Goal: Task Accomplishment & Management: Use online tool/utility

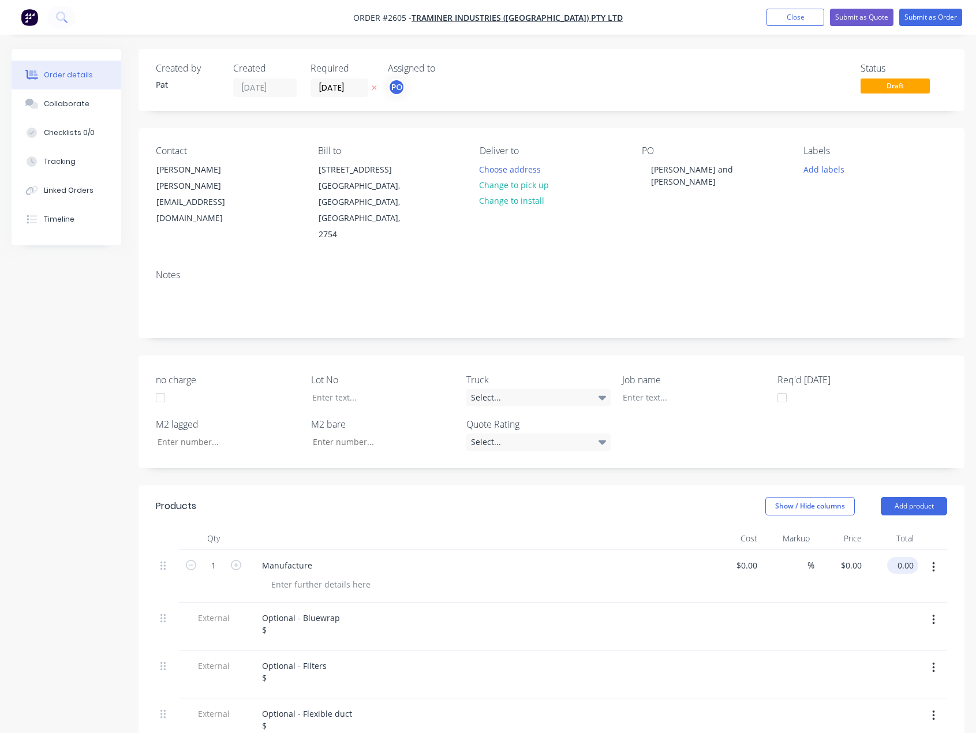
click at [900, 557] on input "0.00" at bounding box center [905, 565] width 27 height 17
type input "22600"
type input "$22,600.00"
click at [270, 615] on div "Optional - Bluewrap $" at bounding box center [301, 624] width 96 height 29
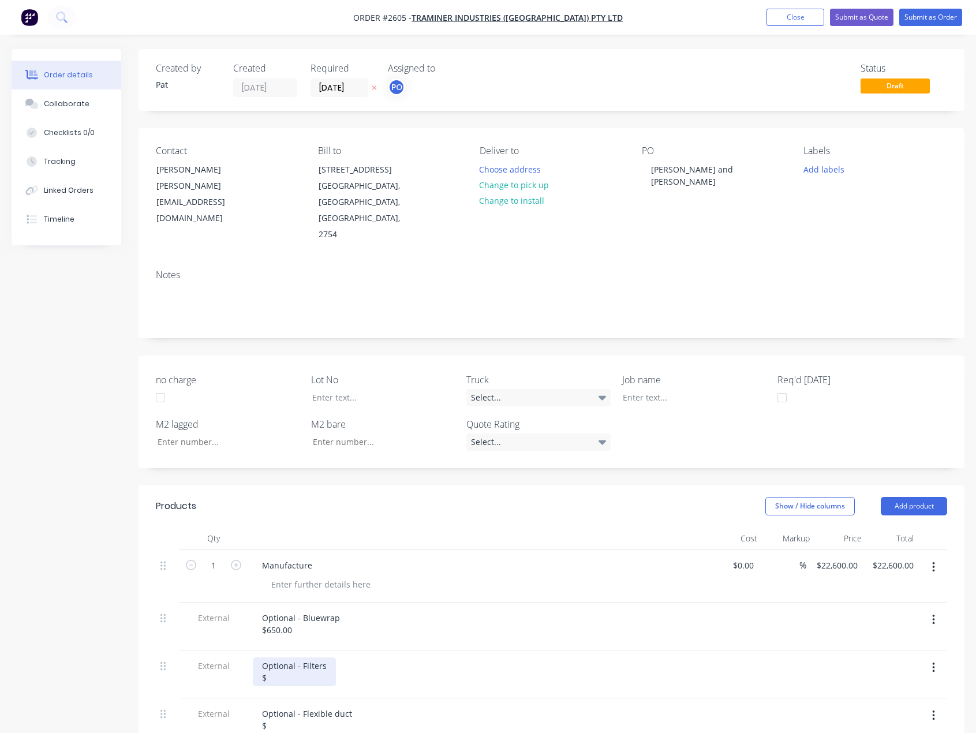
click at [293, 661] on div "Optional - Filters $" at bounding box center [294, 672] width 83 height 29
click at [935, 711] on icon "button" at bounding box center [933, 716] width 2 height 10
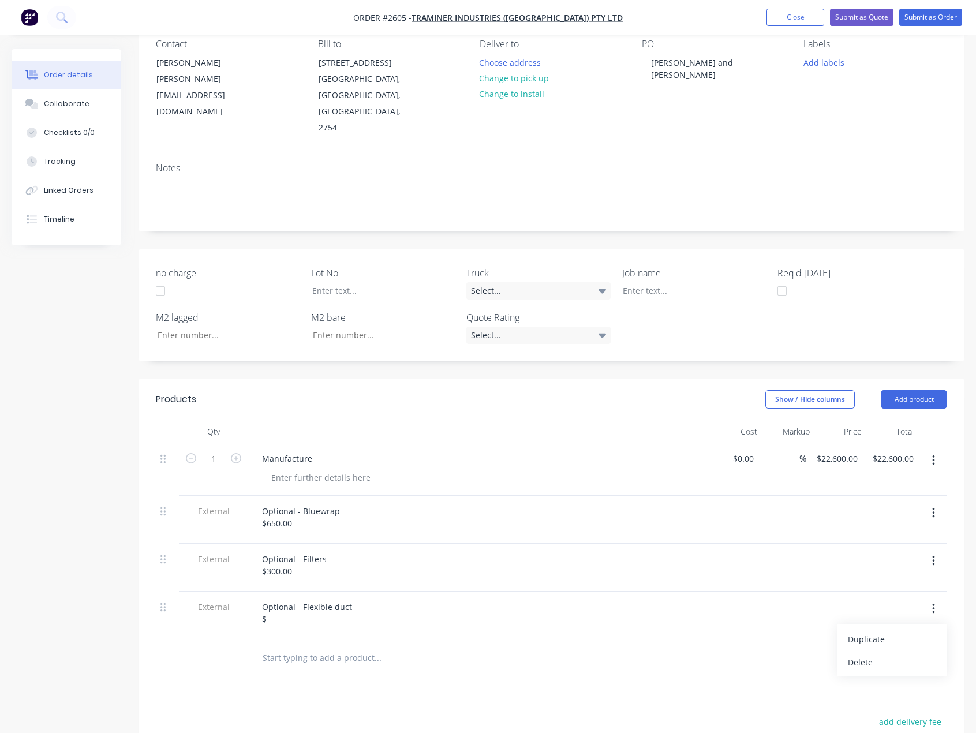
scroll to position [115, 0]
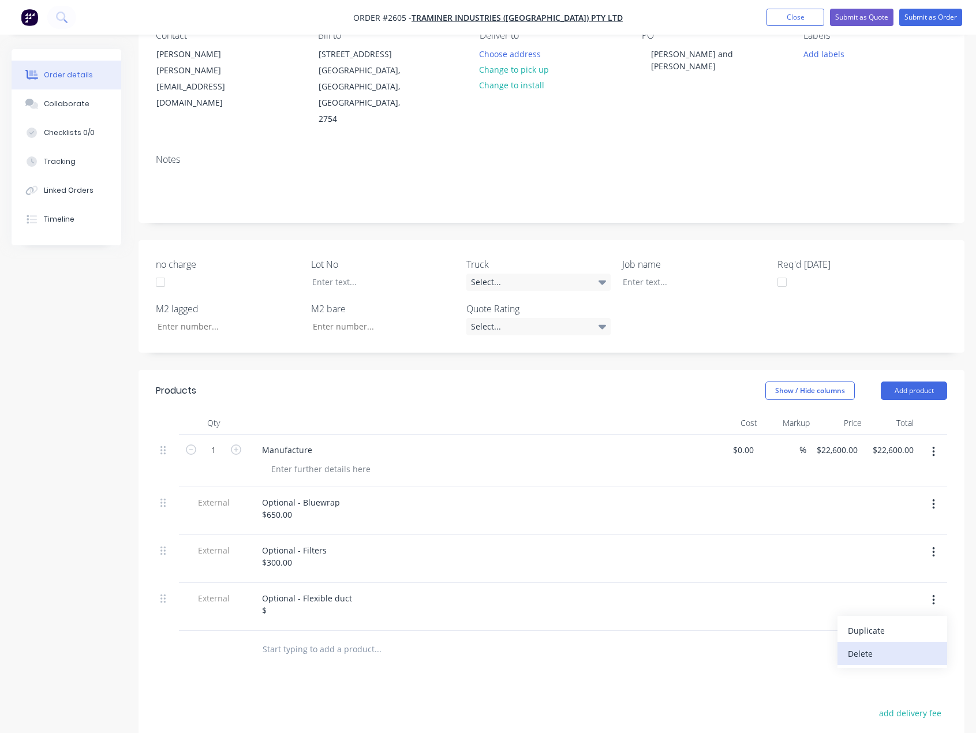
click at [888, 645] on div "Delete" at bounding box center [892, 653] width 89 height 17
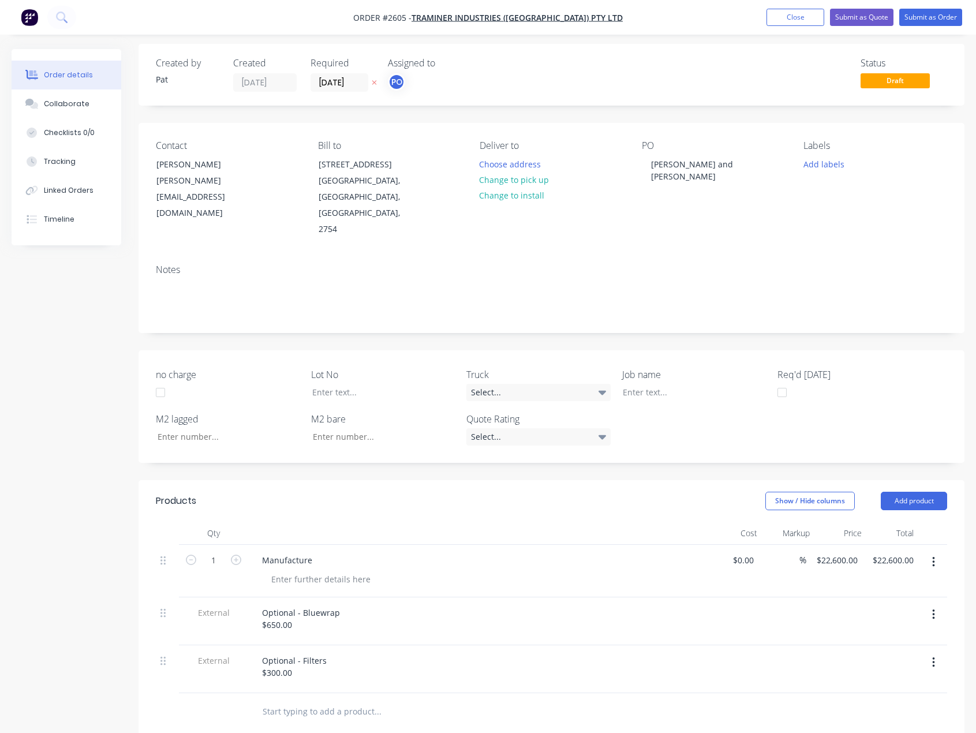
scroll to position [0, 0]
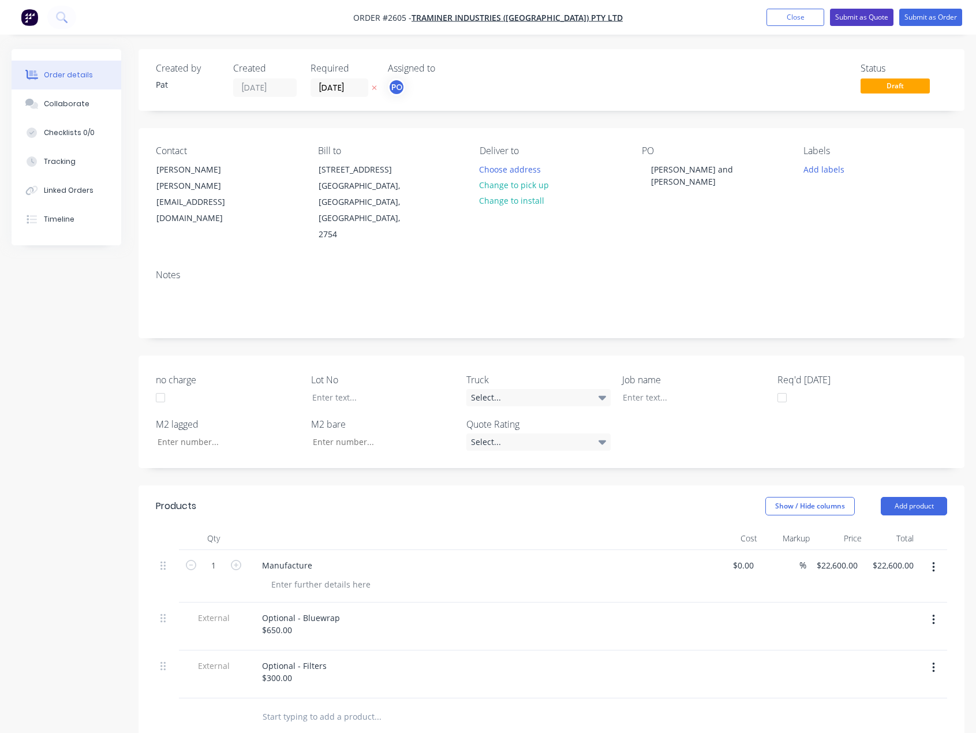
click at [858, 19] on button "Submit as Quote" at bounding box center [861, 17] width 63 height 17
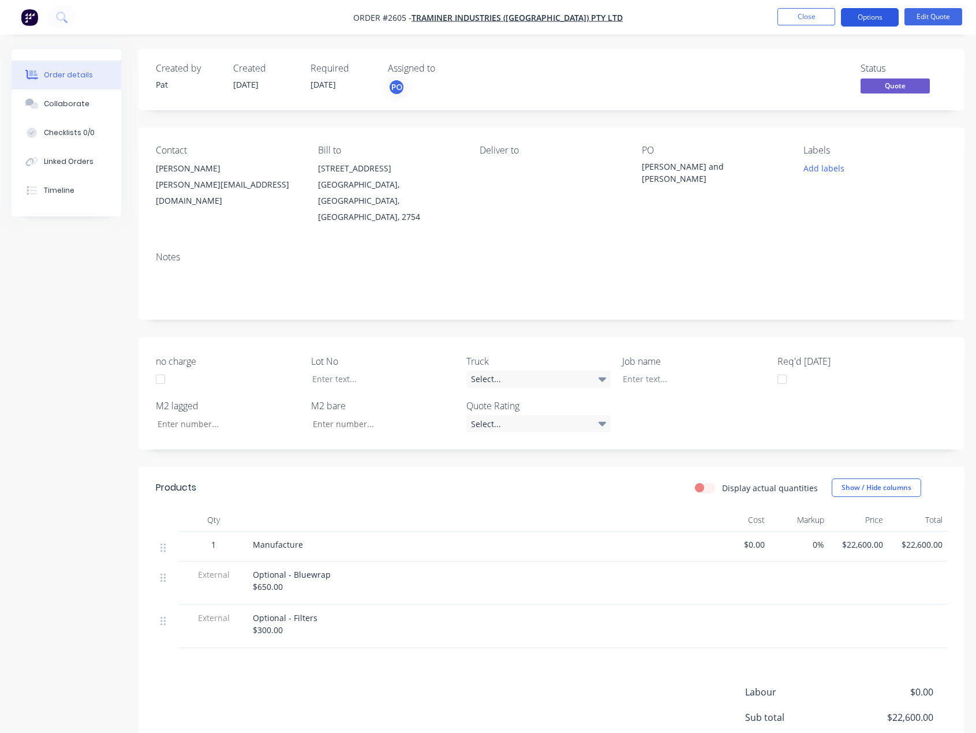
click at [871, 15] on button "Options" at bounding box center [870, 17] width 58 height 18
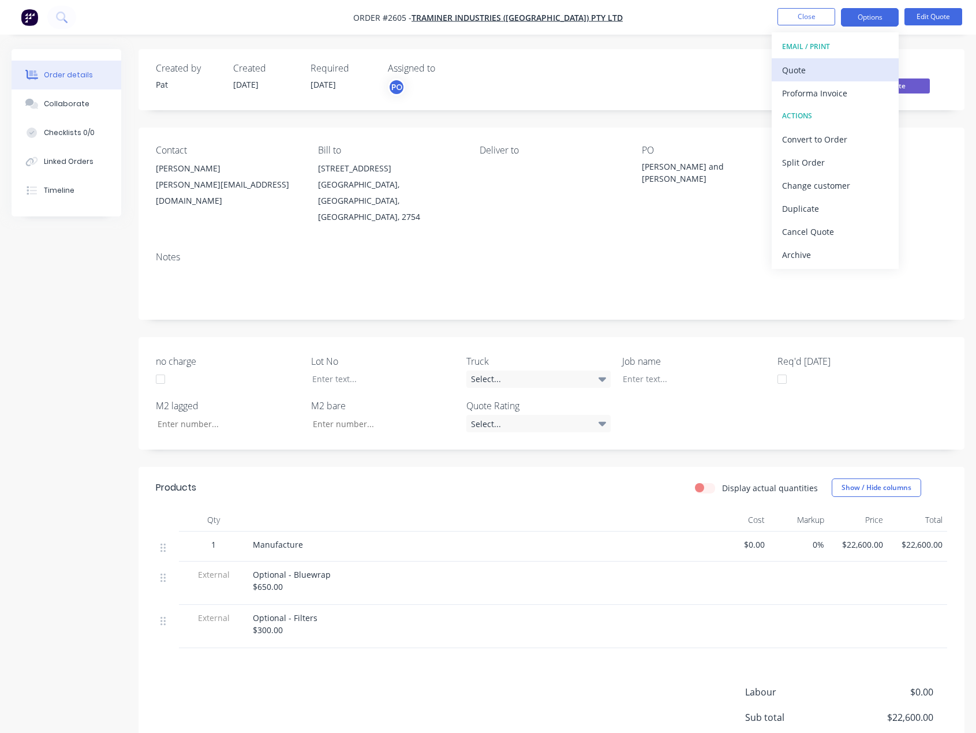
click at [858, 62] on div "Quote" at bounding box center [835, 70] width 106 height 17
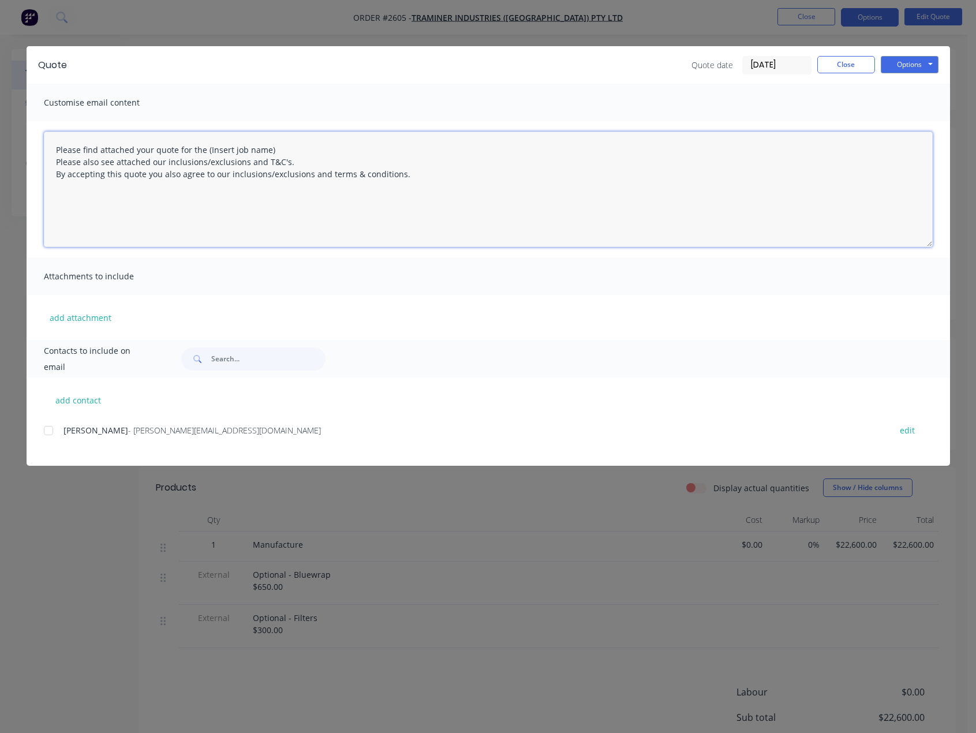
drag, startPoint x: 282, startPoint y: 150, endPoint x: 203, endPoint y: 152, distance: 79.1
click at [203, 152] on textarea "Please find attached your quote for the (Insert job name) Please also see attac…" at bounding box center [488, 189] width 889 height 115
type textarea "Please find attached your quote for the [PERSON_NAME] and [PERSON_NAME] project…"
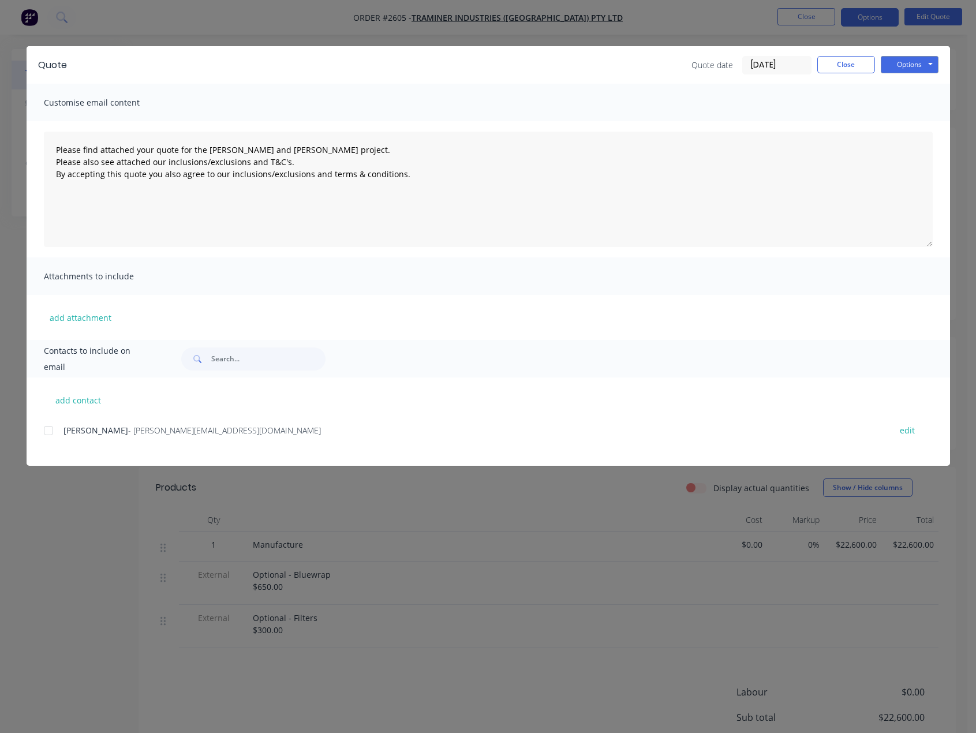
click at [44, 434] on div "add contact [PERSON_NAME] - [PERSON_NAME][EMAIL_ADDRESS][DOMAIN_NAME] edit" at bounding box center [489, 422] width 924 height 88
drag, startPoint x: 52, startPoint y: 425, endPoint x: 57, endPoint y: 410, distance: 15.2
click at [53, 425] on div at bounding box center [48, 430] width 23 height 23
click at [80, 319] on button "add attachment" at bounding box center [80, 317] width 73 height 17
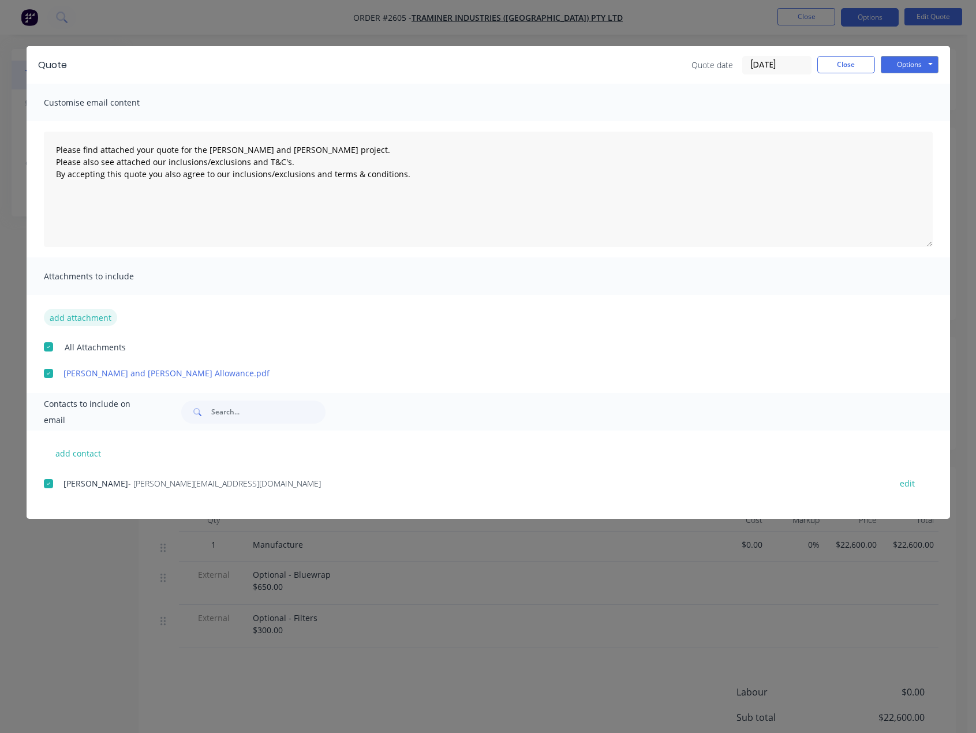
click at [95, 314] on button "add attachment" at bounding box center [80, 317] width 73 height 17
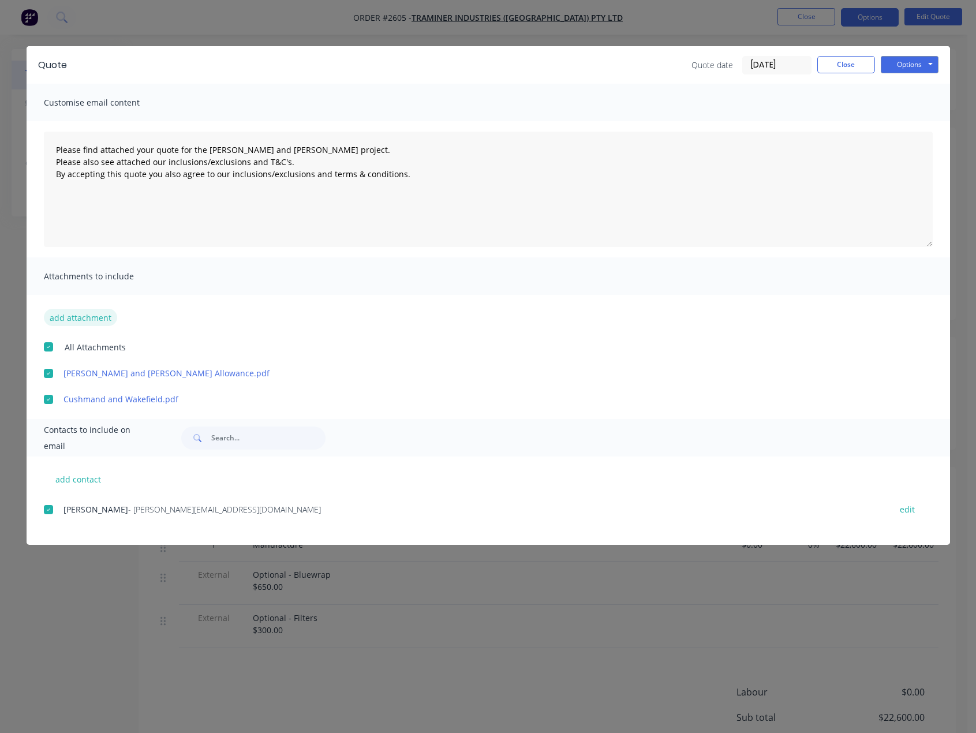
click at [87, 323] on button "add attachment" at bounding box center [80, 317] width 73 height 17
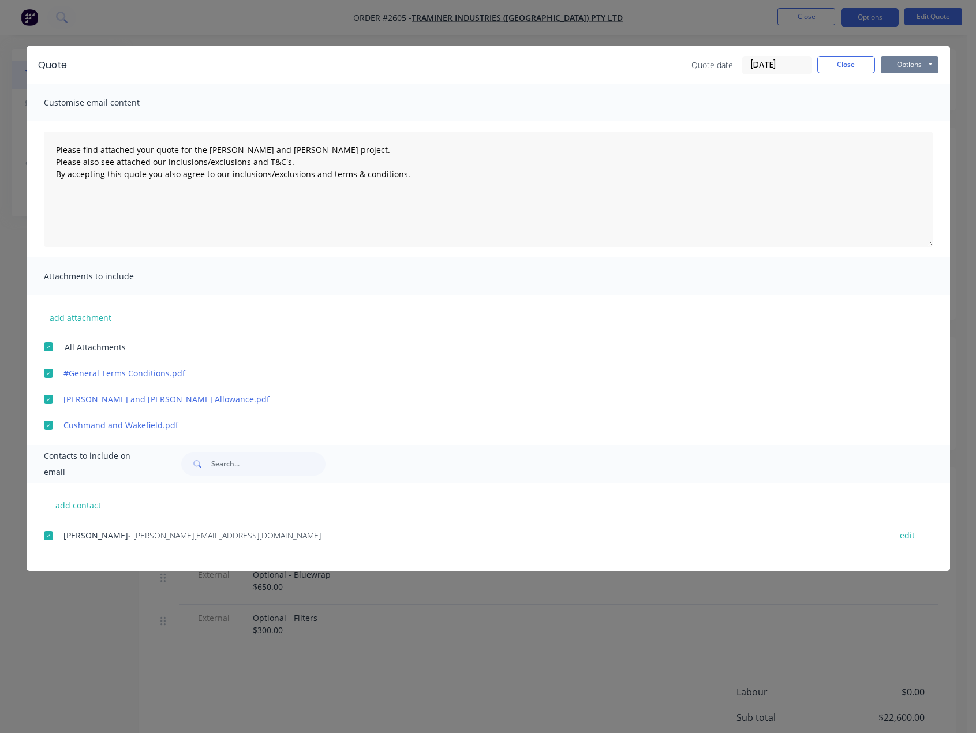
click at [907, 65] on button "Options" at bounding box center [910, 64] width 58 height 17
click at [916, 122] on button "Email" at bounding box center [918, 123] width 74 height 19
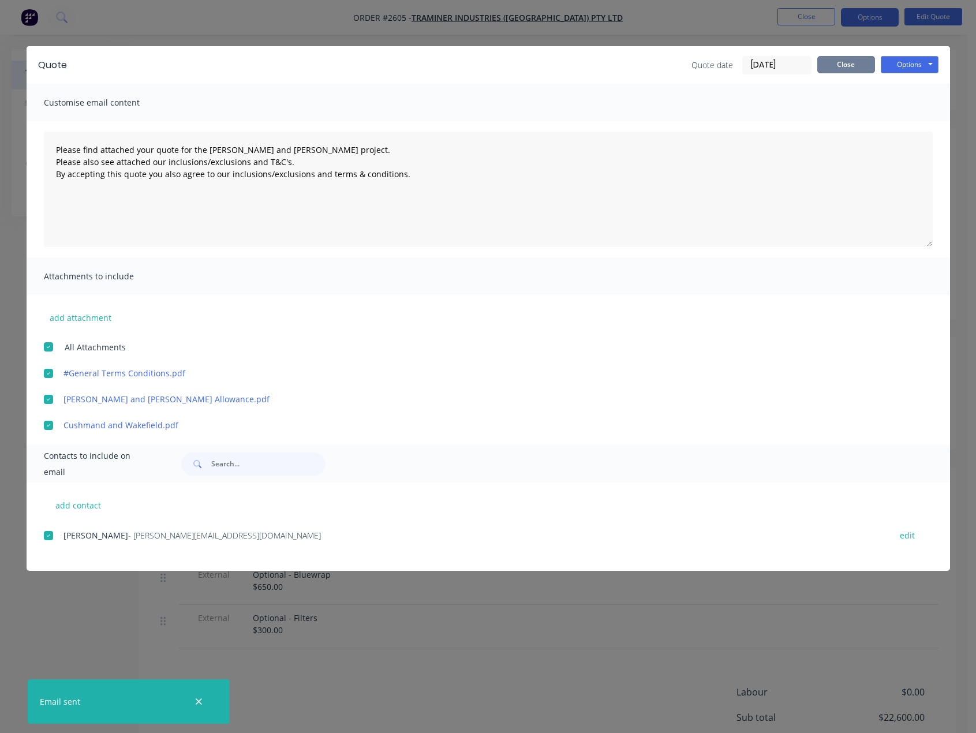
click at [831, 65] on button "Close" at bounding box center [846, 64] width 58 height 17
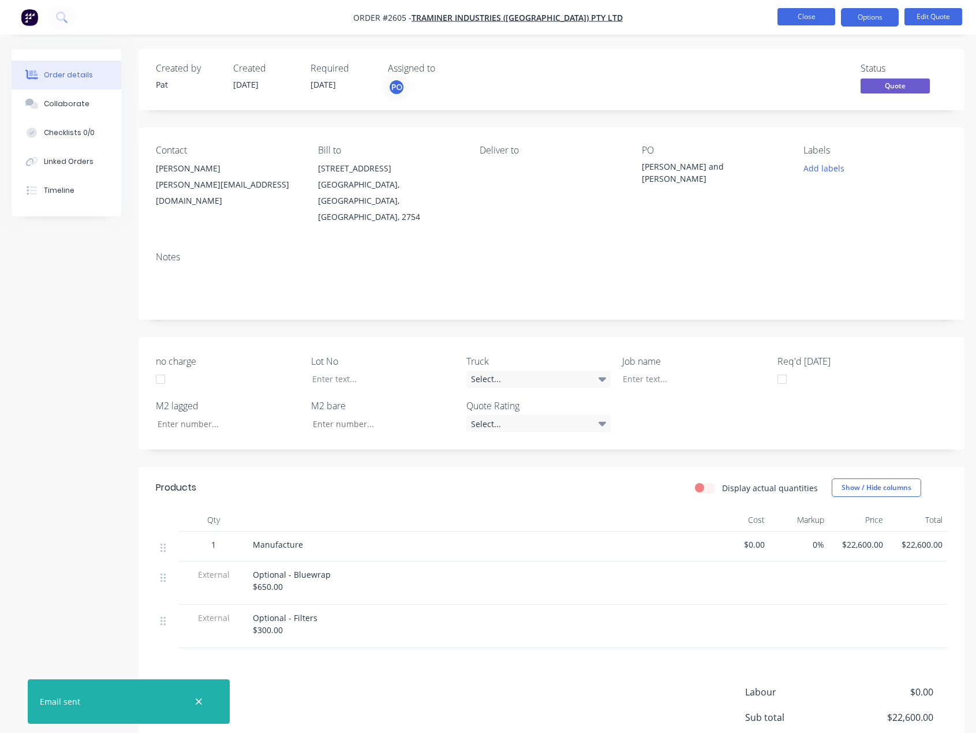
click at [825, 17] on button "Close" at bounding box center [807, 16] width 58 height 17
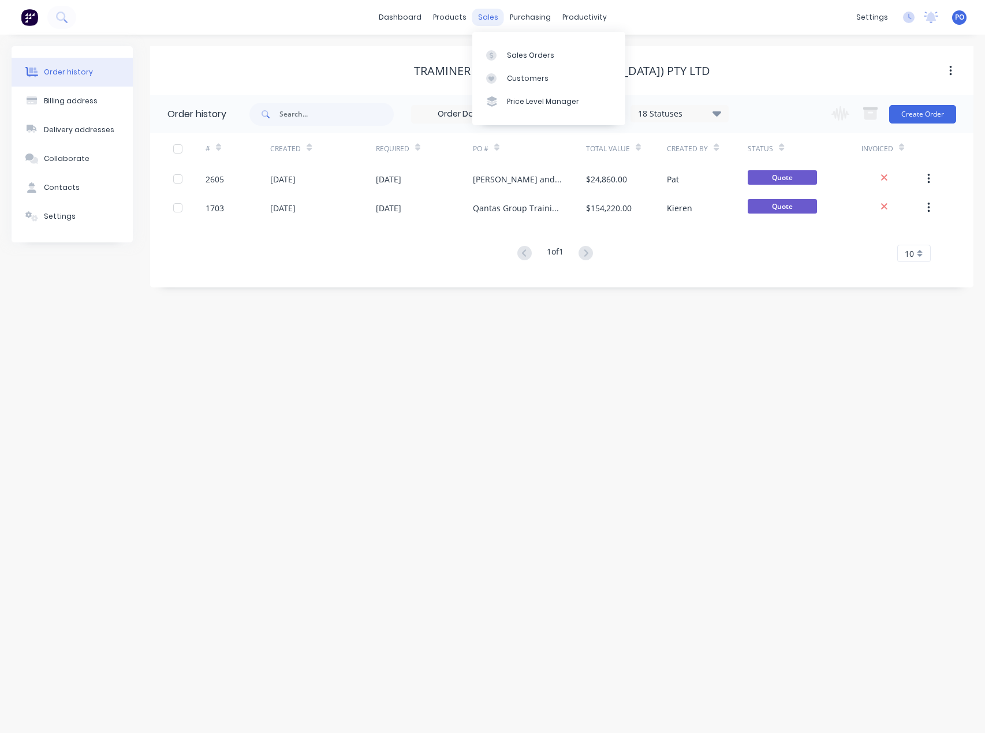
click at [493, 22] on div "sales" at bounding box center [488, 17] width 32 height 17
click at [521, 54] on div "Sales Orders" at bounding box center [530, 55] width 47 height 10
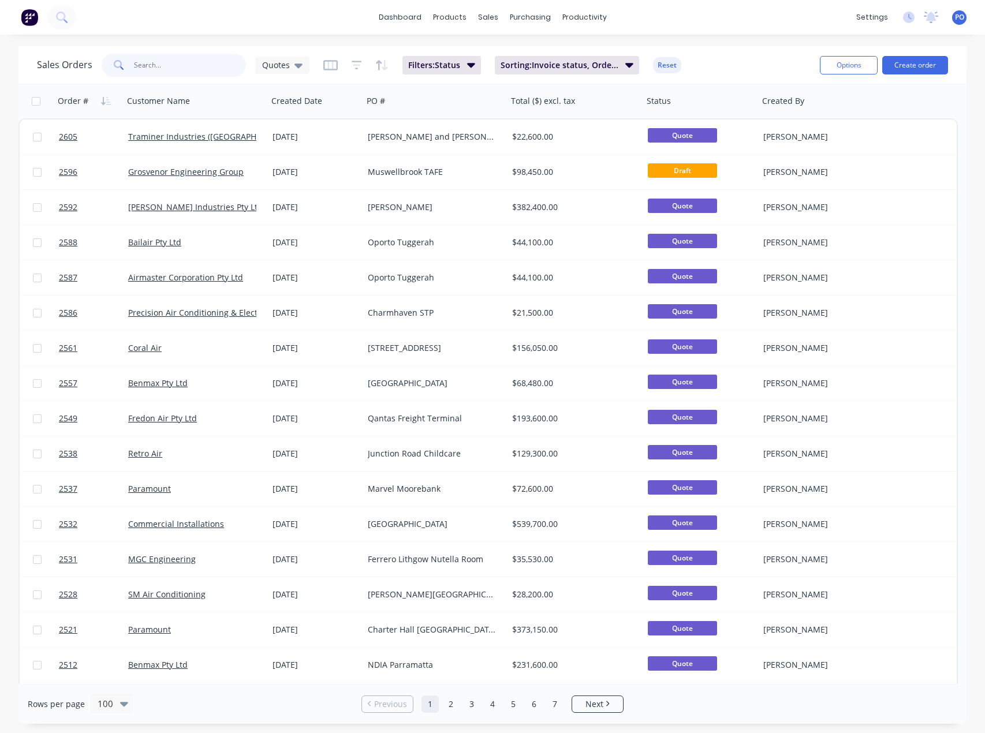
click at [195, 68] on input "text" at bounding box center [190, 65] width 113 height 23
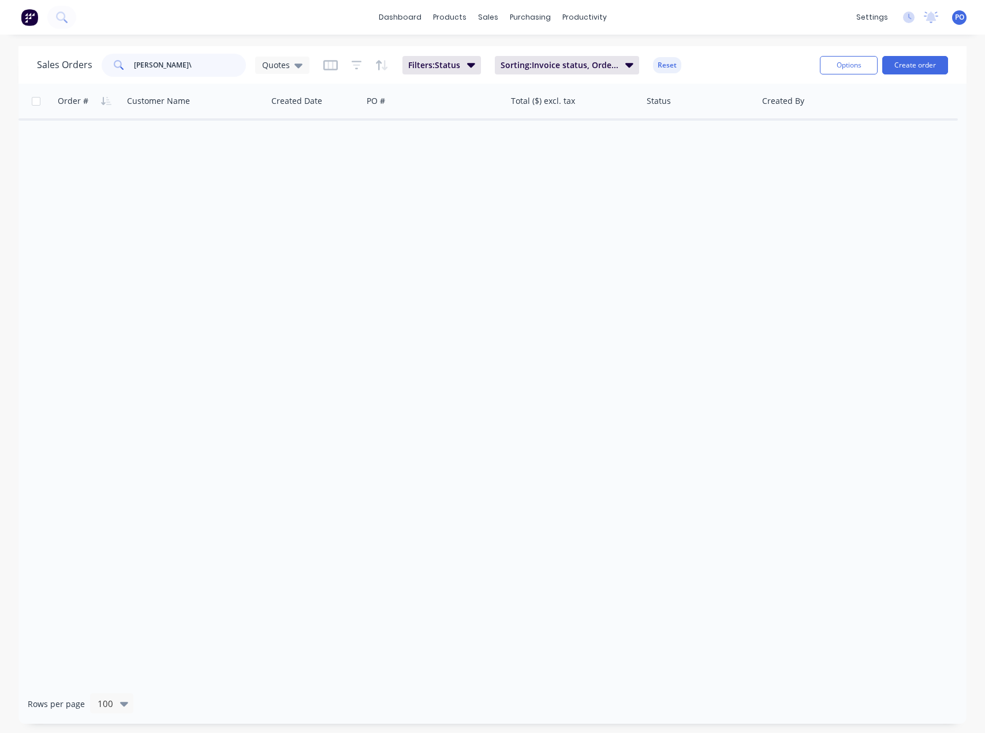
click at [195, 66] on input "[PERSON_NAME]\" at bounding box center [190, 65] width 113 height 23
type input "[PERSON_NAME]"
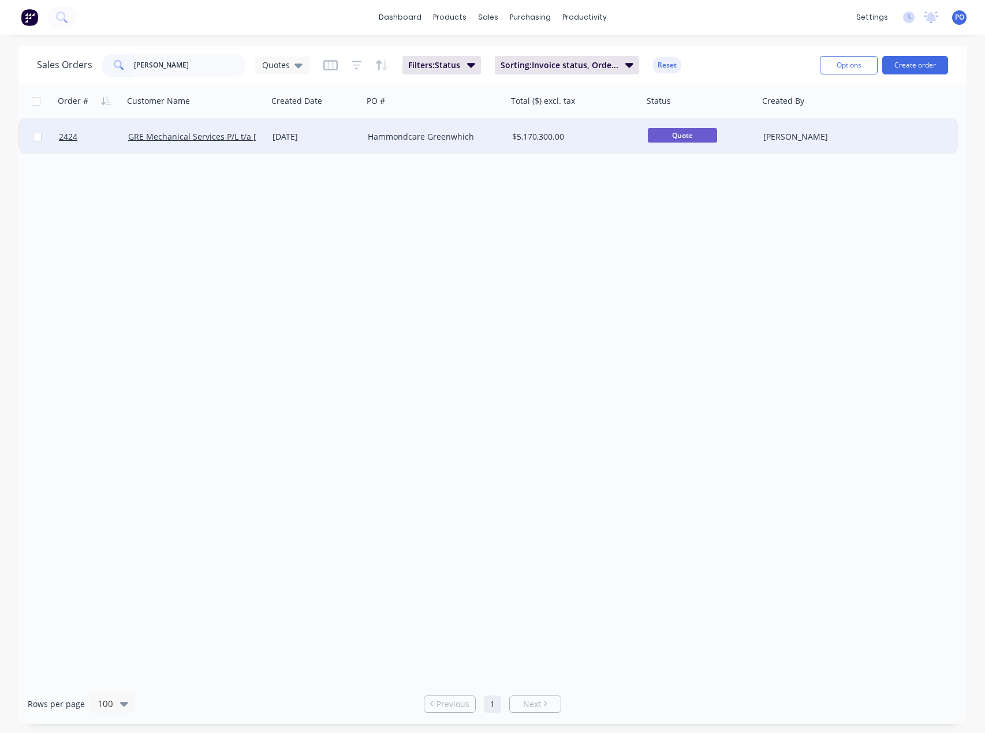
click at [417, 140] on div "Hammondcare Greenwhich" at bounding box center [432, 137] width 128 height 12
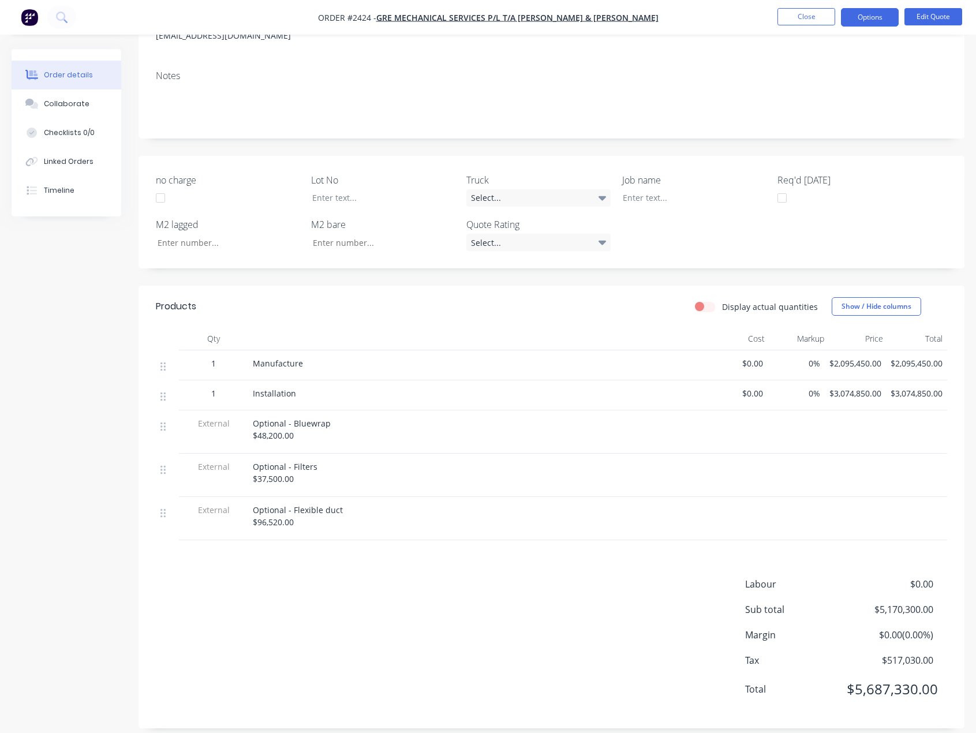
scroll to position [194, 0]
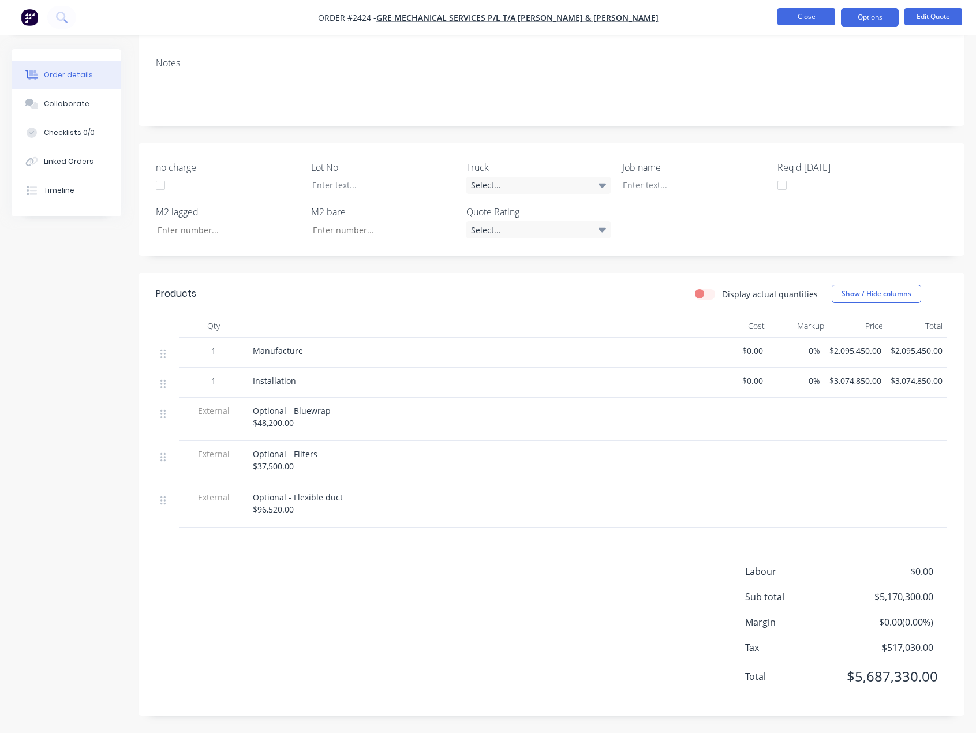
click at [824, 17] on button "Close" at bounding box center [807, 16] width 58 height 17
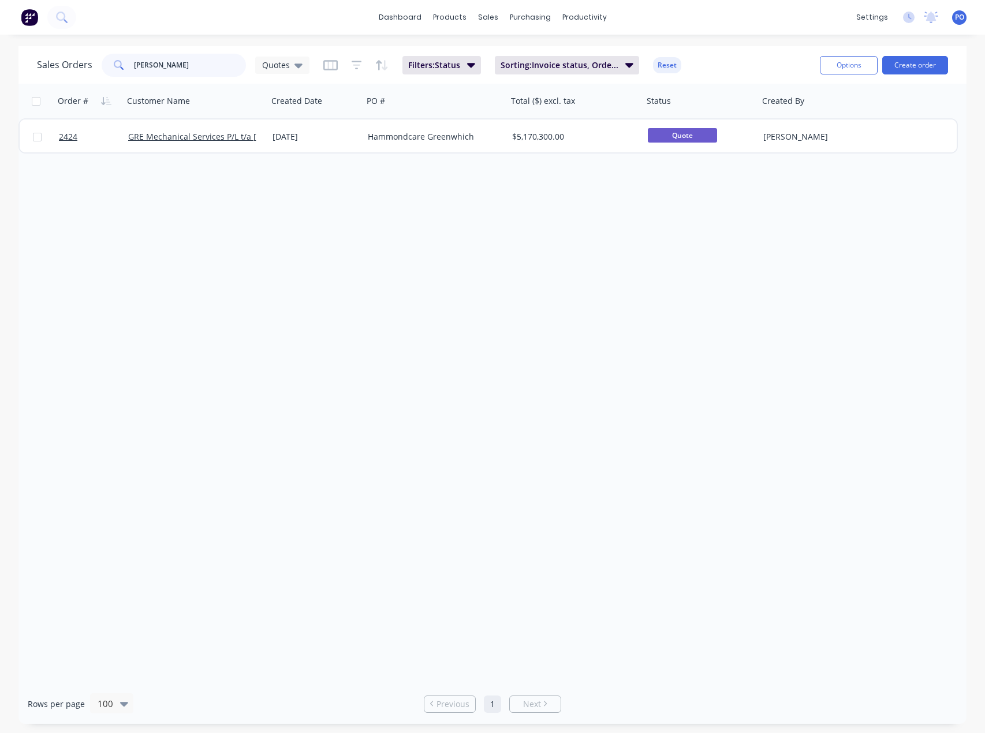
click at [190, 70] on input "[PERSON_NAME]" at bounding box center [190, 65] width 113 height 23
type input "h"
type input "golf"
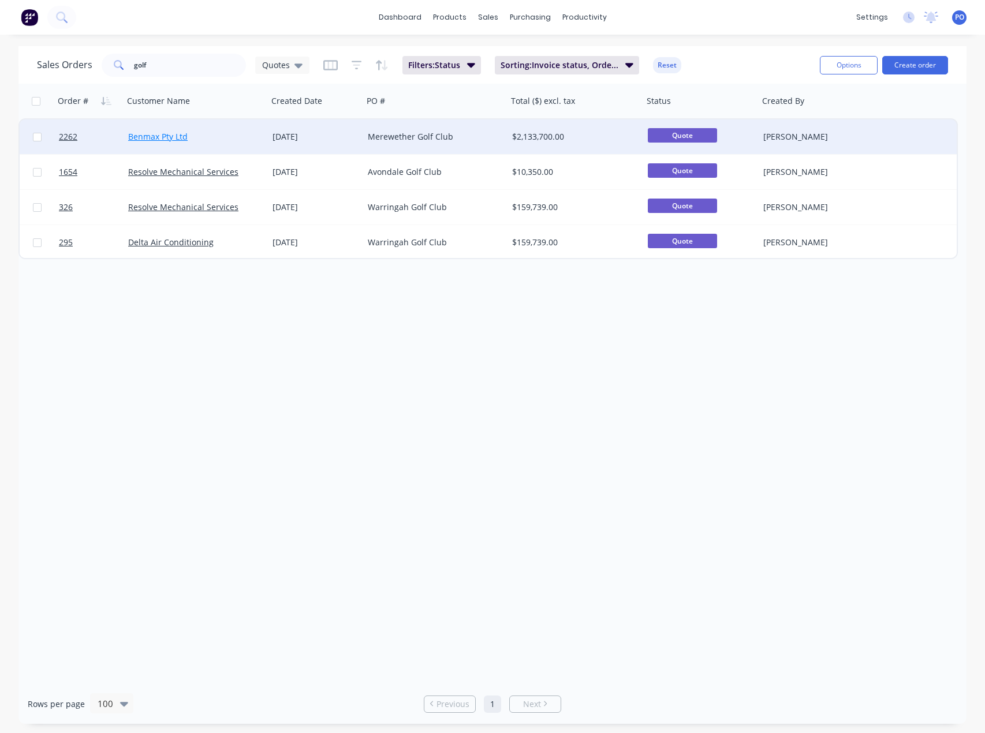
click at [165, 137] on link "Benmax Pty Ltd" at bounding box center [157, 136] width 59 height 11
click at [393, 136] on div "Merewether Golf Club" at bounding box center [432, 137] width 128 height 12
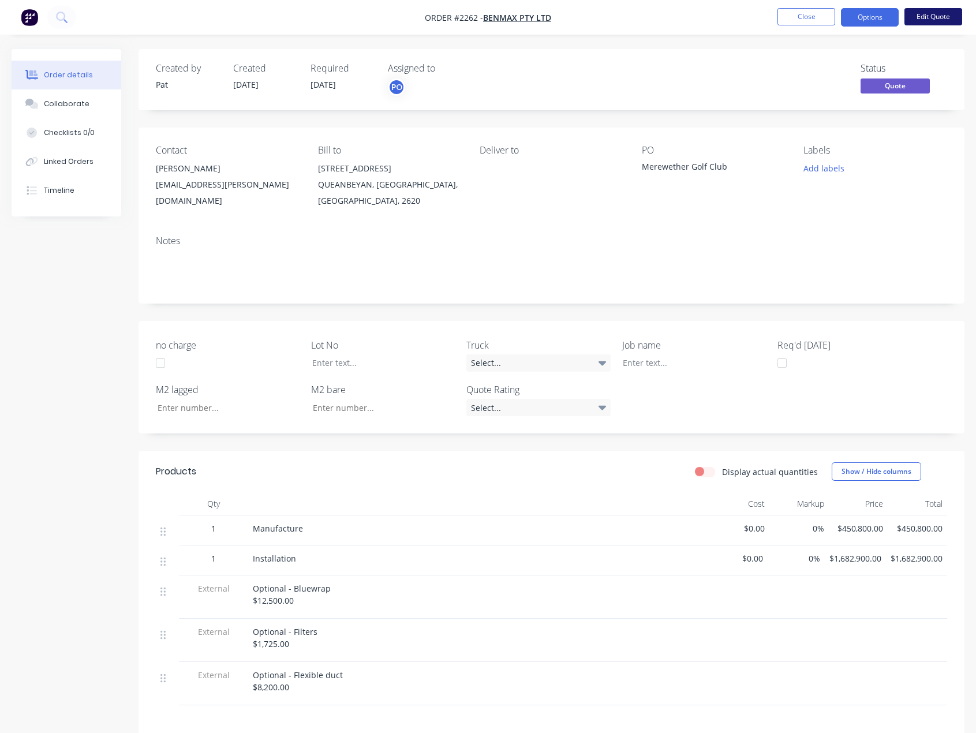
click at [927, 17] on button "Edit Quote" at bounding box center [934, 16] width 58 height 17
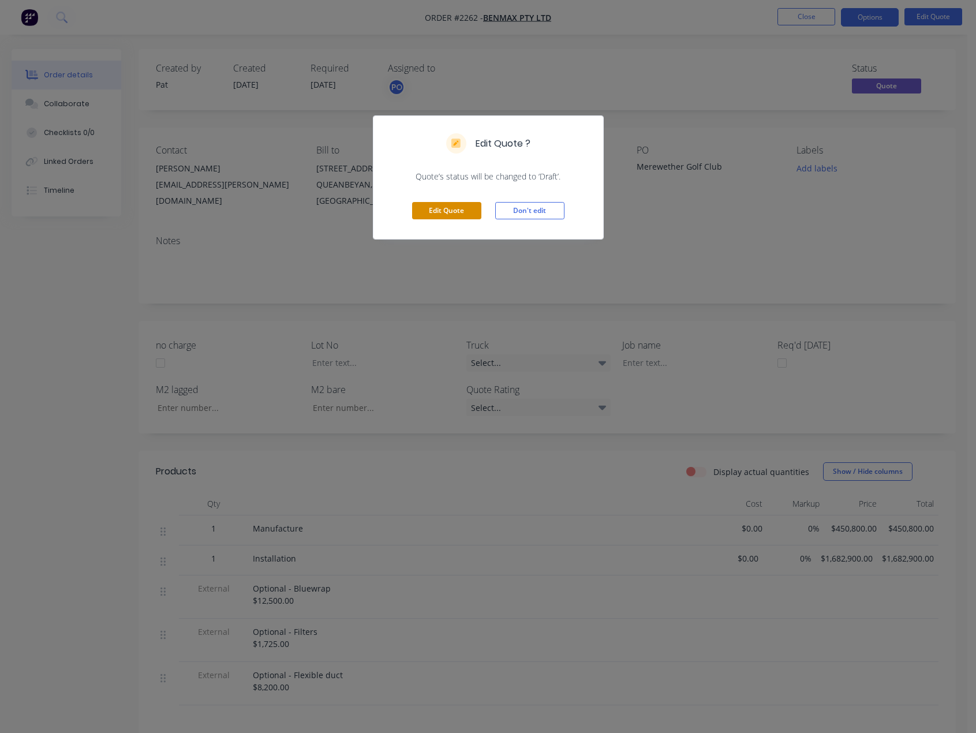
click at [450, 206] on button "Edit Quote" at bounding box center [446, 210] width 69 height 17
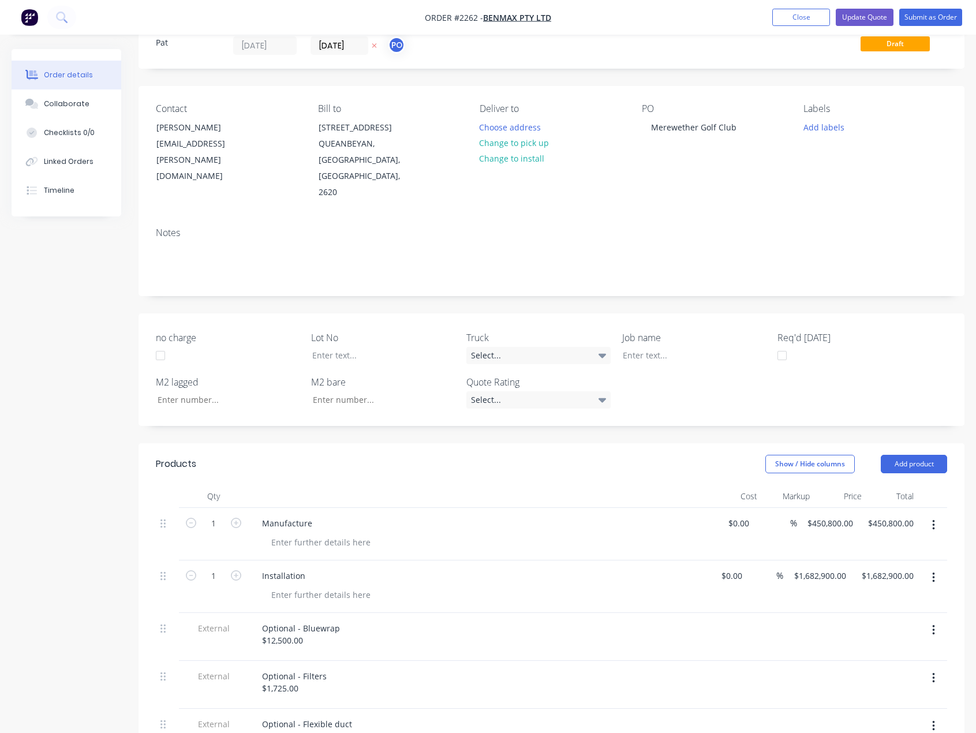
scroll to position [231, 0]
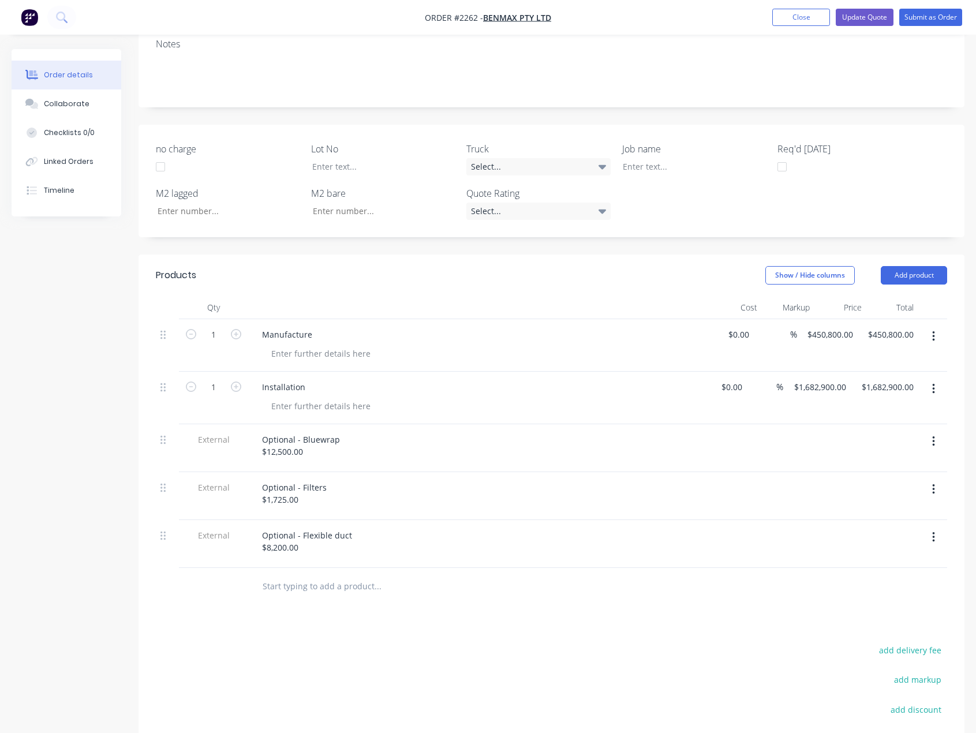
click at [876, 372] on div "$1,682,900.00 $1,682,900.00" at bounding box center [885, 398] width 68 height 53
click at [883, 379] on input "1682900.00" at bounding box center [889, 387] width 58 height 17
click at [883, 379] on input "1682900.00" at bounding box center [894, 387] width 50 height 17
click at [652, 301] on div at bounding box center [479, 307] width 462 height 23
click at [882, 379] on input "1682900.00" at bounding box center [894, 387] width 50 height 17
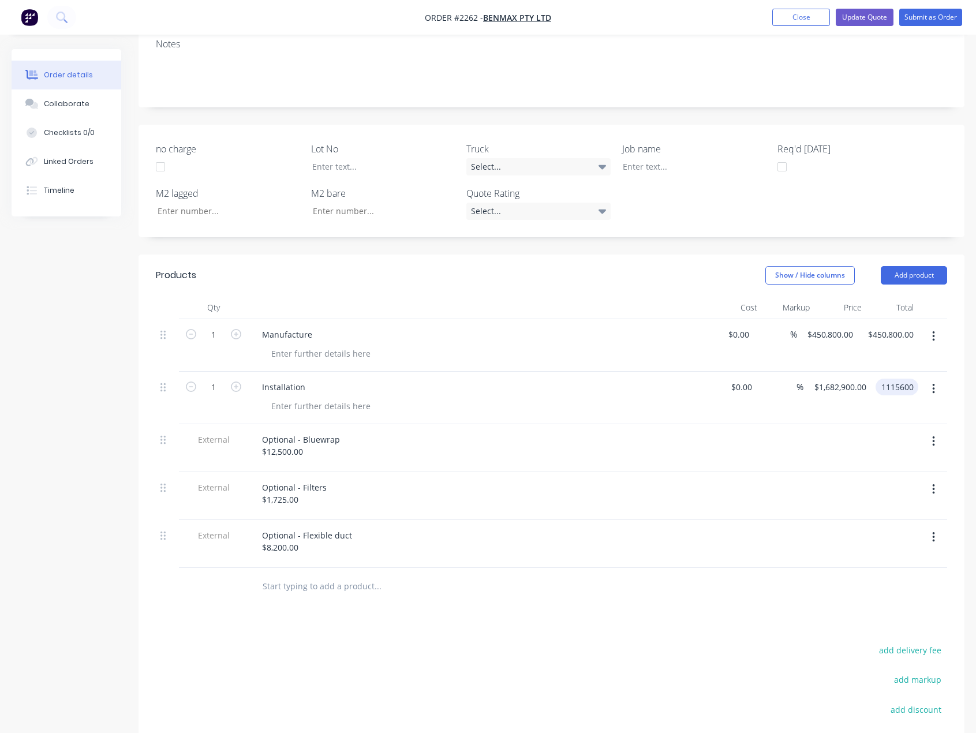
type input "1115600"
type input "$1,115,600.00"
click at [658, 266] on div "Show / Hide columns Add product" at bounding box center [635, 275] width 623 height 18
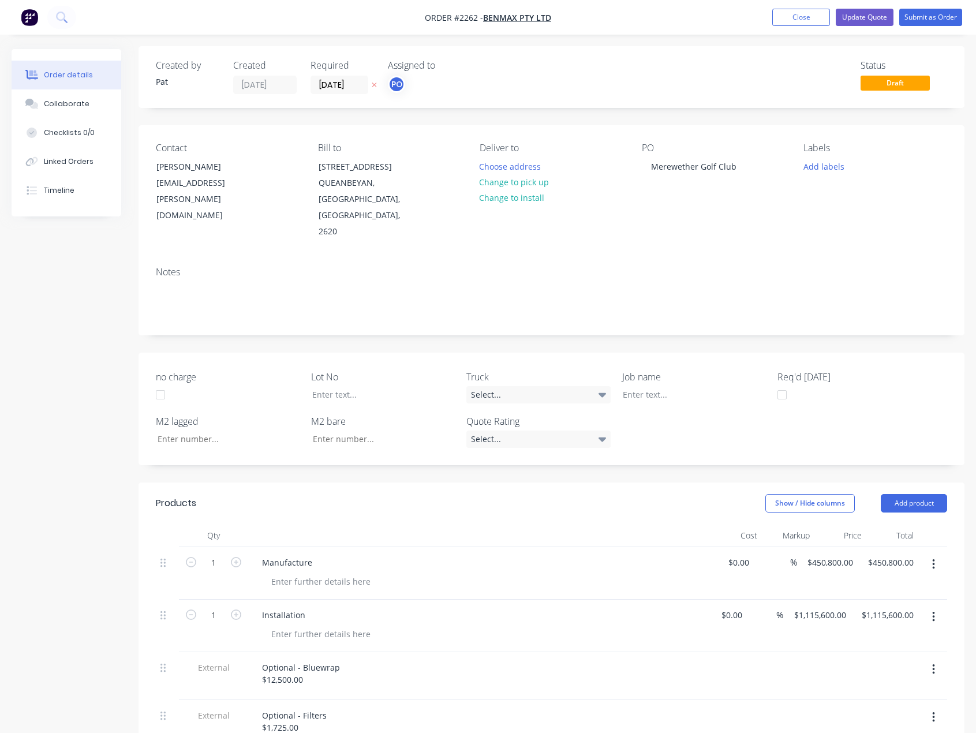
scroll to position [0, 0]
click at [871, 19] on button "Update Quote" at bounding box center [865, 17] width 58 height 17
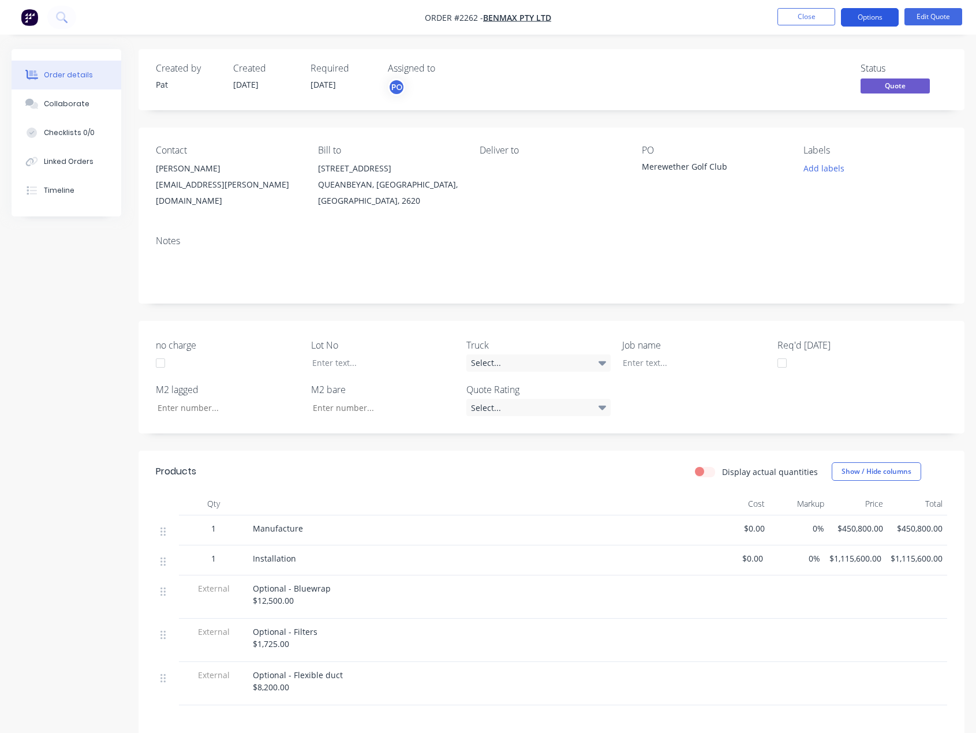
click at [866, 18] on button "Options" at bounding box center [870, 17] width 58 height 18
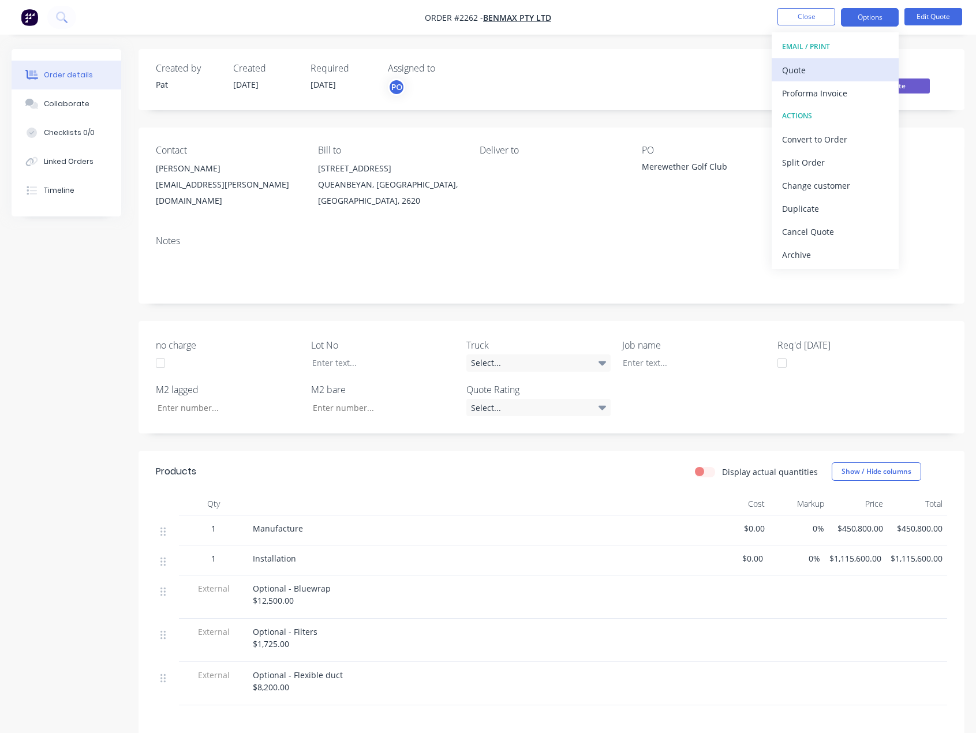
click at [844, 80] on button "Quote" at bounding box center [835, 69] width 127 height 23
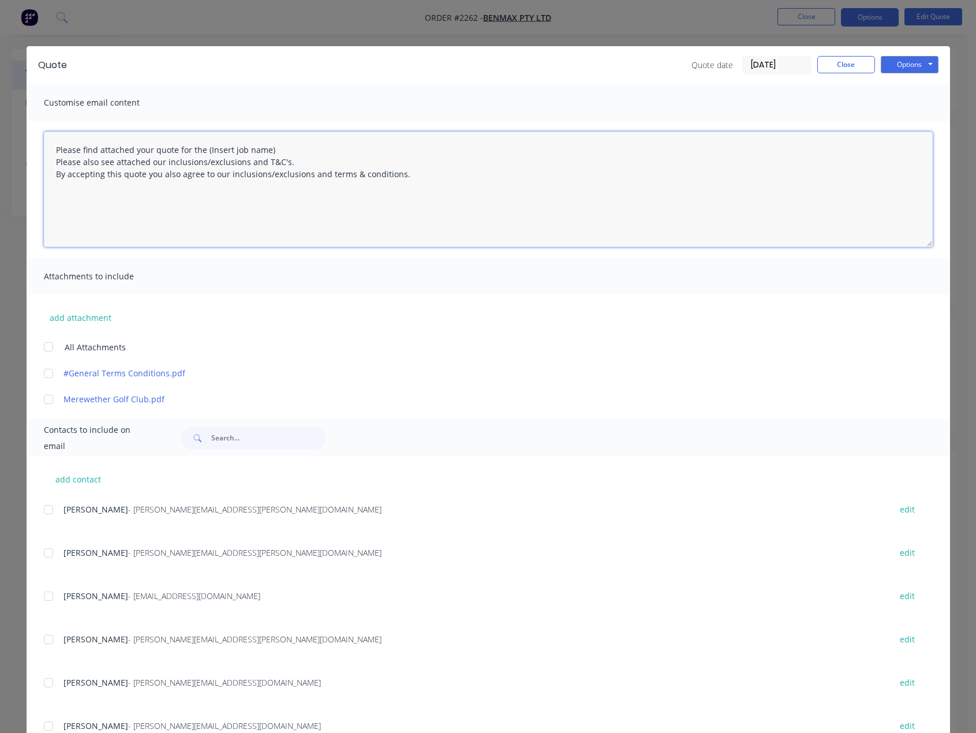
drag, startPoint x: 313, startPoint y: 153, endPoint x: 194, endPoint y: 146, distance: 119.1
click at [194, 146] on textarea "Please find attached your quote for the (Insert job name) Please also see attac…" at bounding box center [488, 189] width 889 height 115
click at [42, 348] on div at bounding box center [48, 346] width 23 height 23
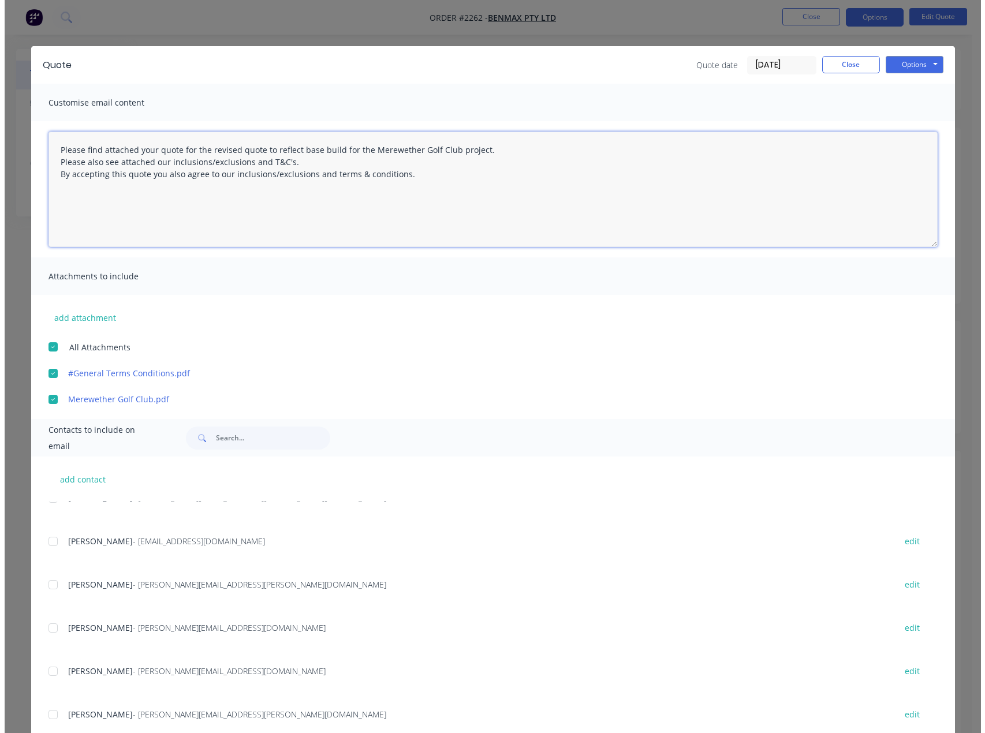
scroll to position [58, 0]
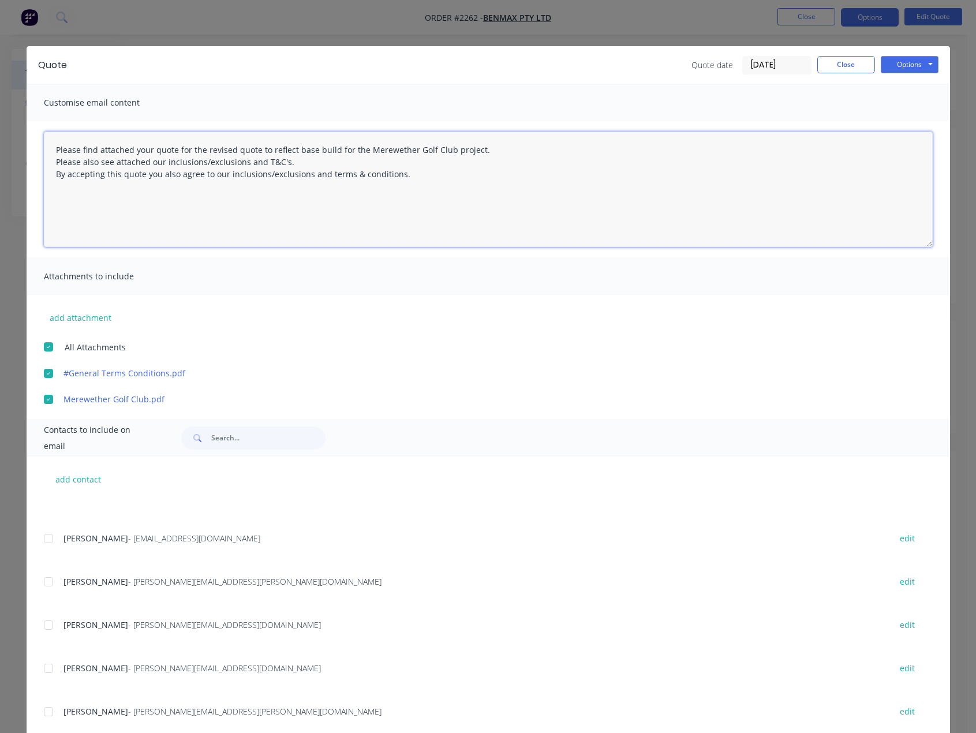
drag, startPoint x: 55, startPoint y: 573, endPoint x: 123, endPoint y: 575, distance: 68.2
click at [55, 573] on div at bounding box center [48, 581] width 23 height 23
type textarea "Please find attached your quote for the revised quote to reflect base build for…"
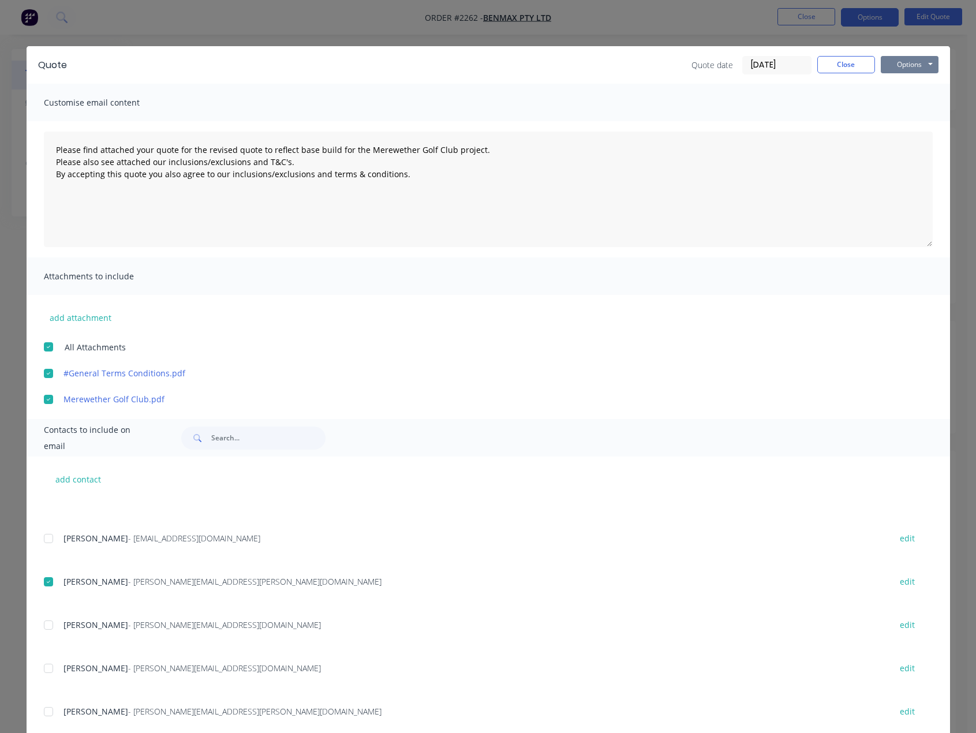
click at [914, 61] on button "Options" at bounding box center [910, 64] width 58 height 17
click at [907, 124] on button "Email" at bounding box center [918, 123] width 74 height 19
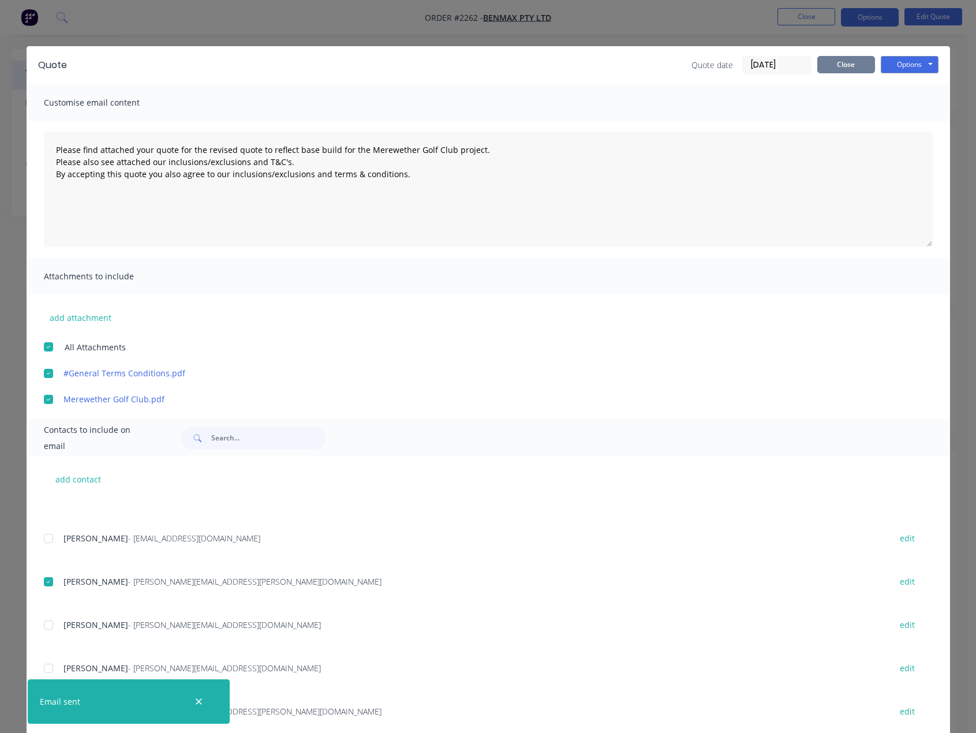
drag, startPoint x: 851, startPoint y: 72, endPoint x: 815, endPoint y: 14, distance: 67.9
click at [850, 72] on button "Close" at bounding box center [846, 64] width 58 height 17
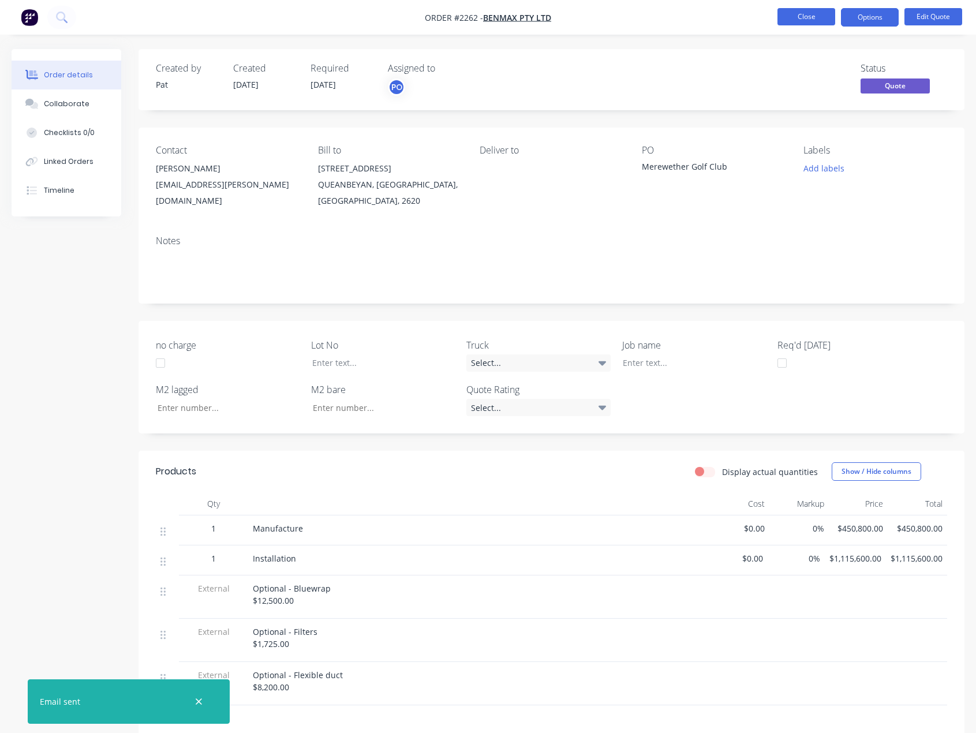
click at [815, 13] on button "Close" at bounding box center [807, 16] width 58 height 17
